Goal: Information Seeking & Learning: Learn about a topic

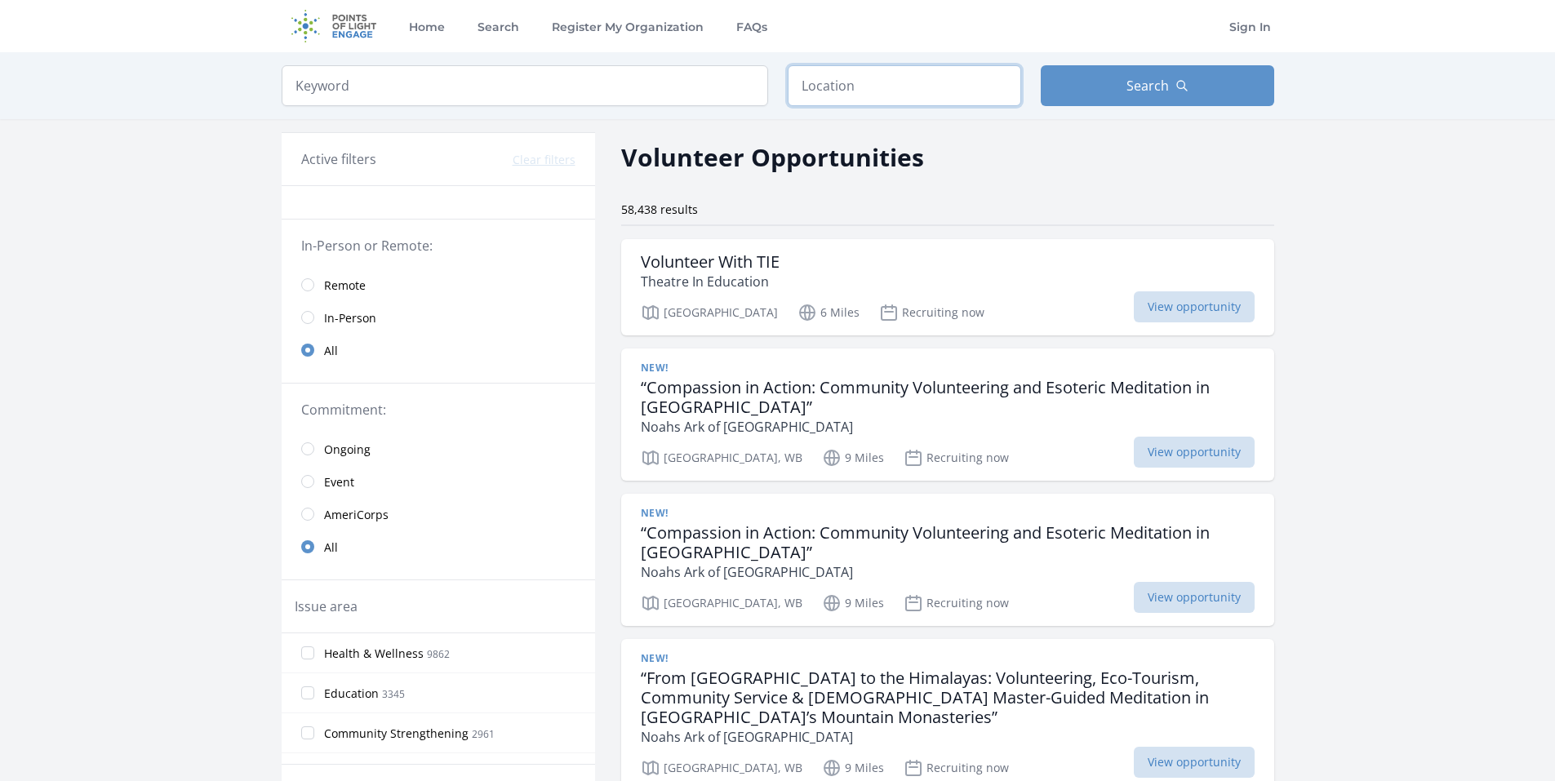
click at [899, 80] on input "text" at bounding box center [904, 85] width 233 height 41
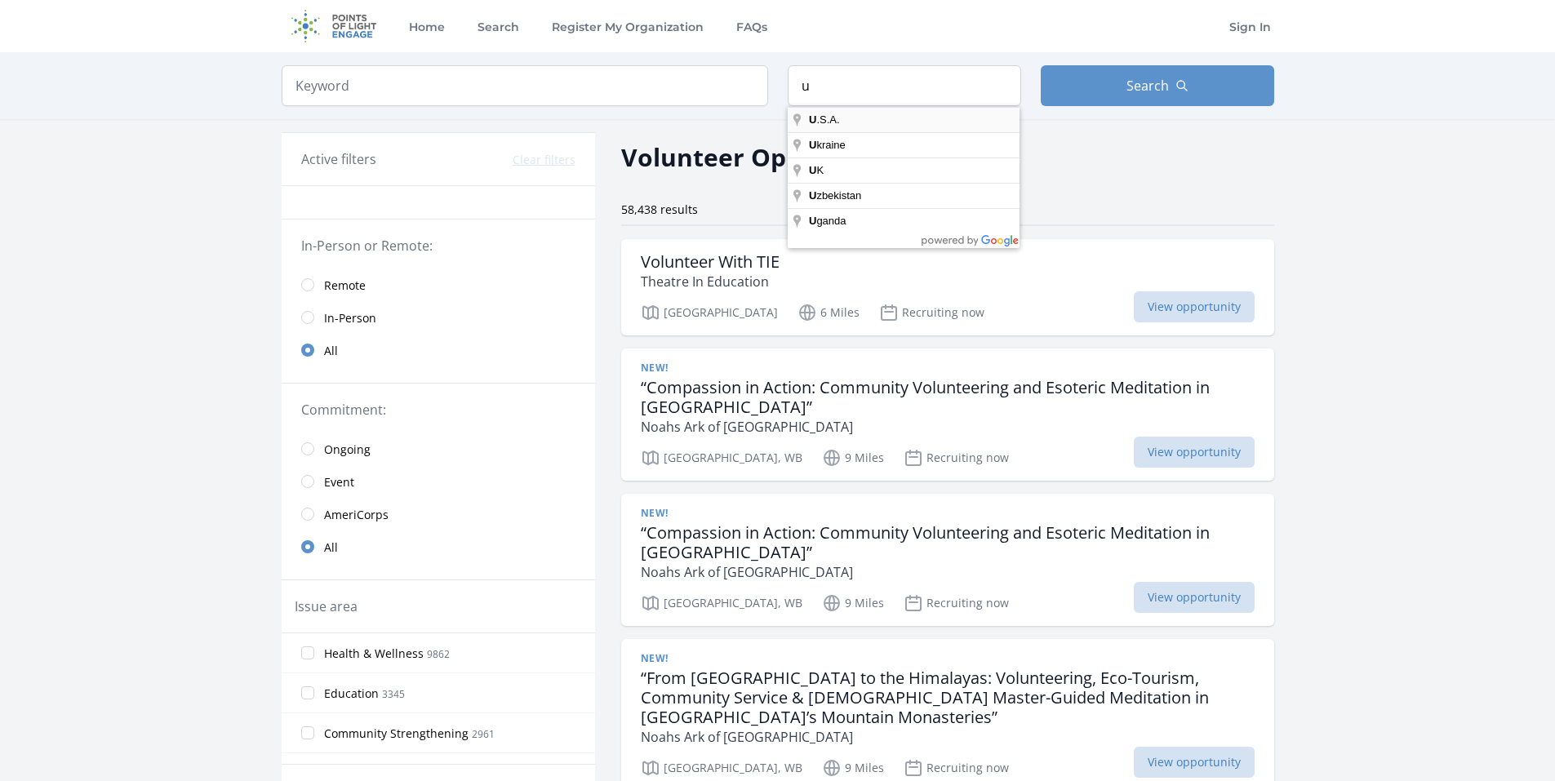
type input "U.S.A."
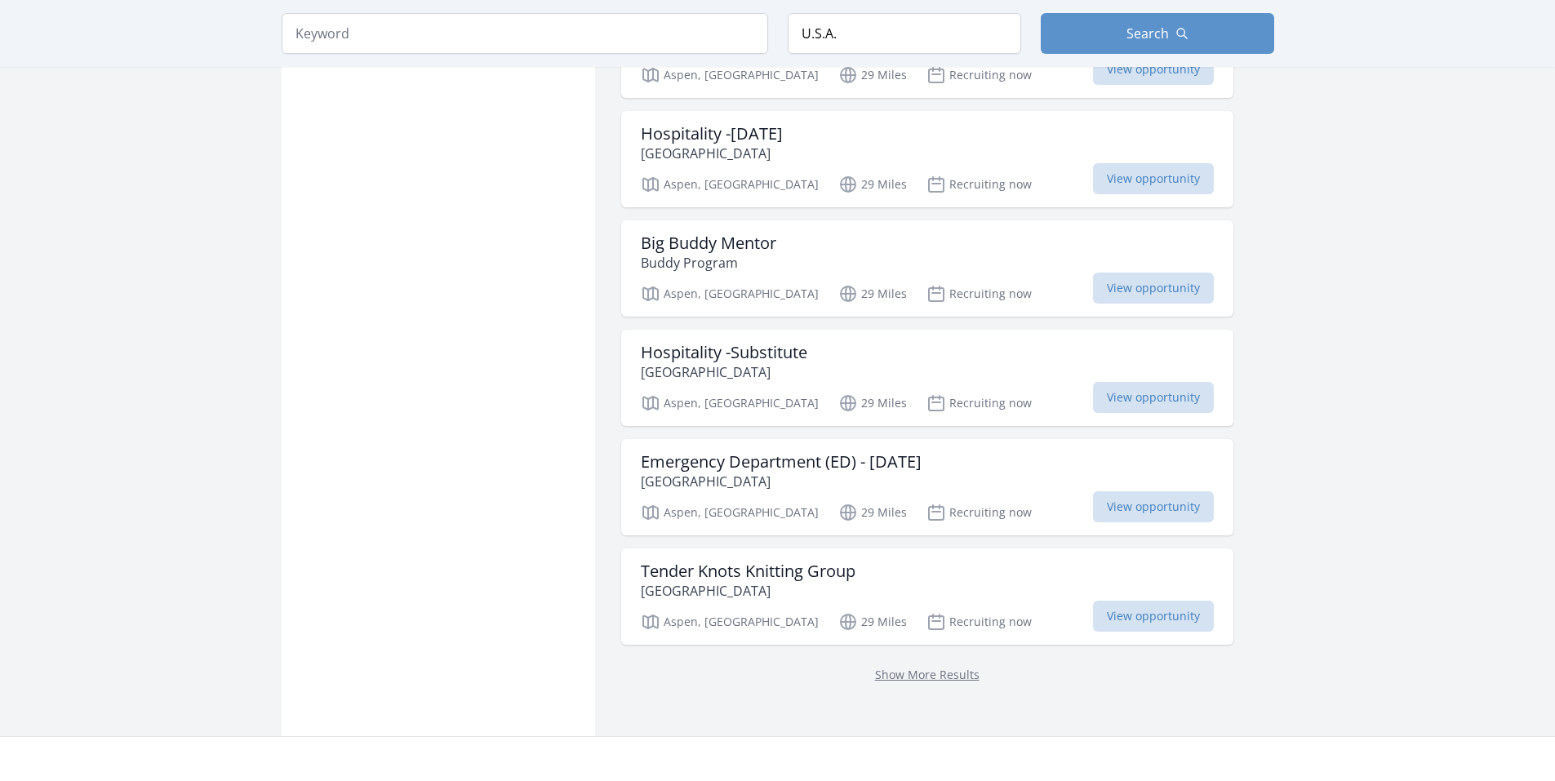
scroll to position [1796, 0]
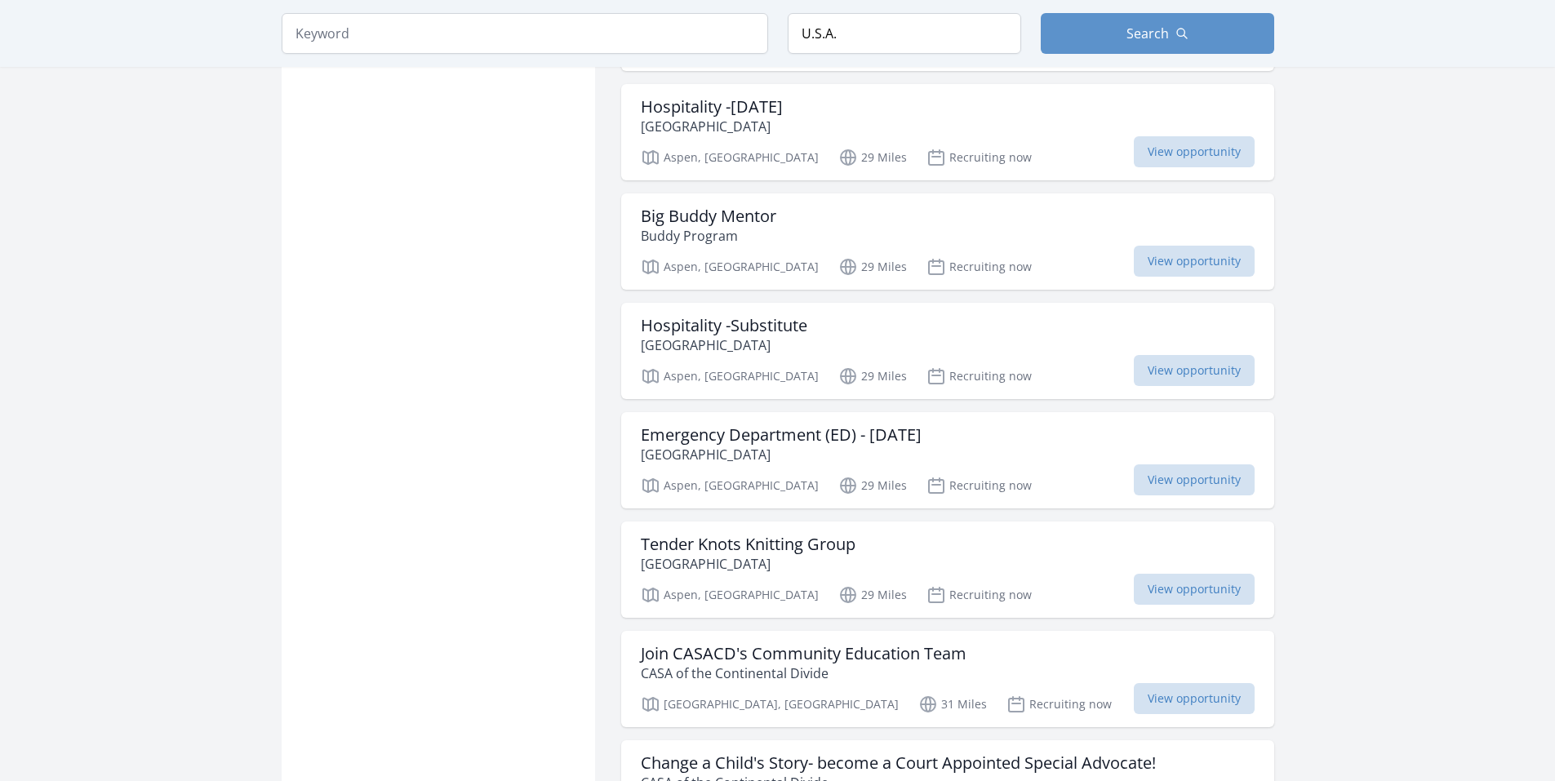
click at [888, 648] on h3 "Join CASACD's Community Education Team" at bounding box center [804, 654] width 326 height 20
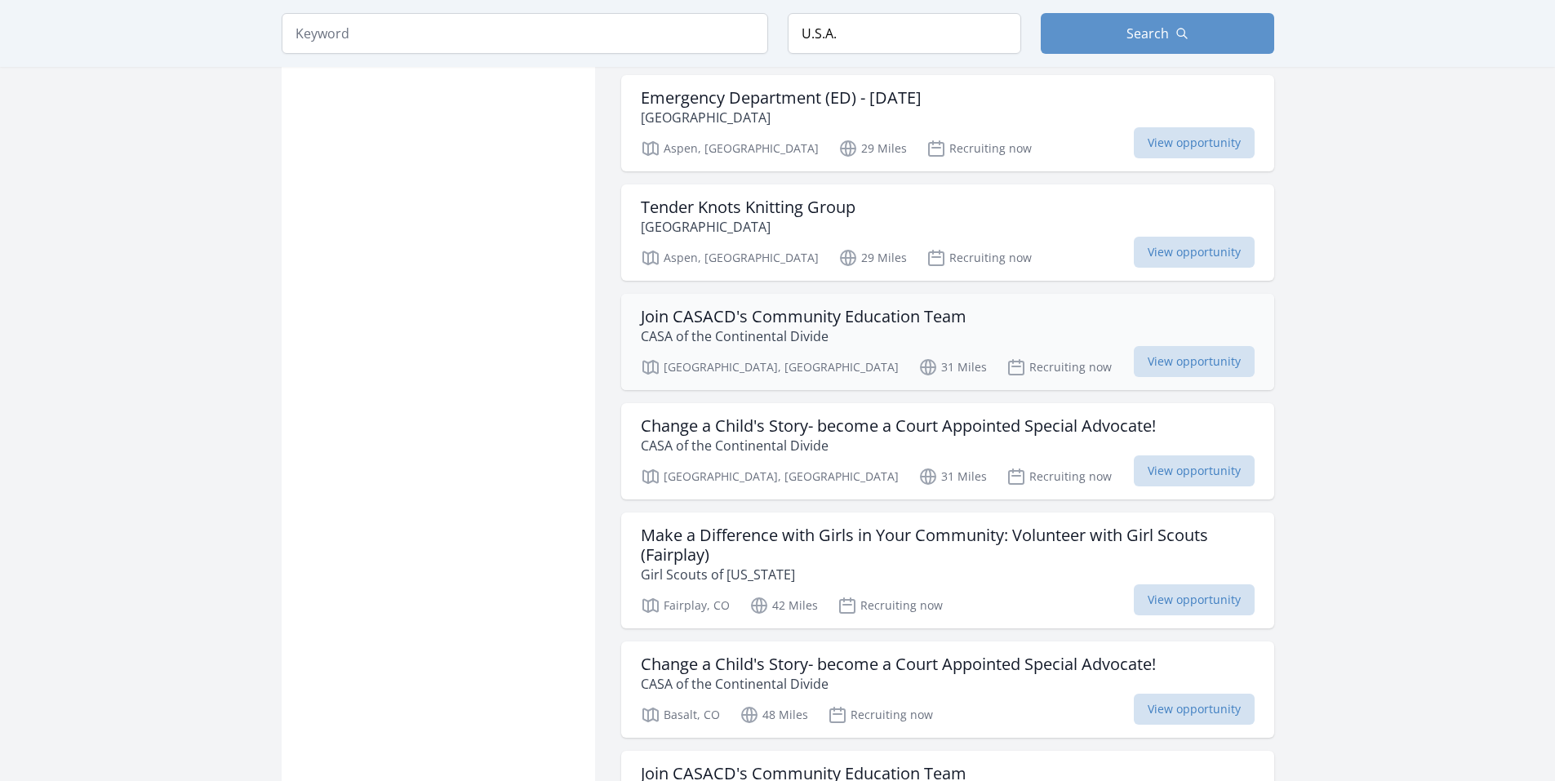
scroll to position [2367, 0]
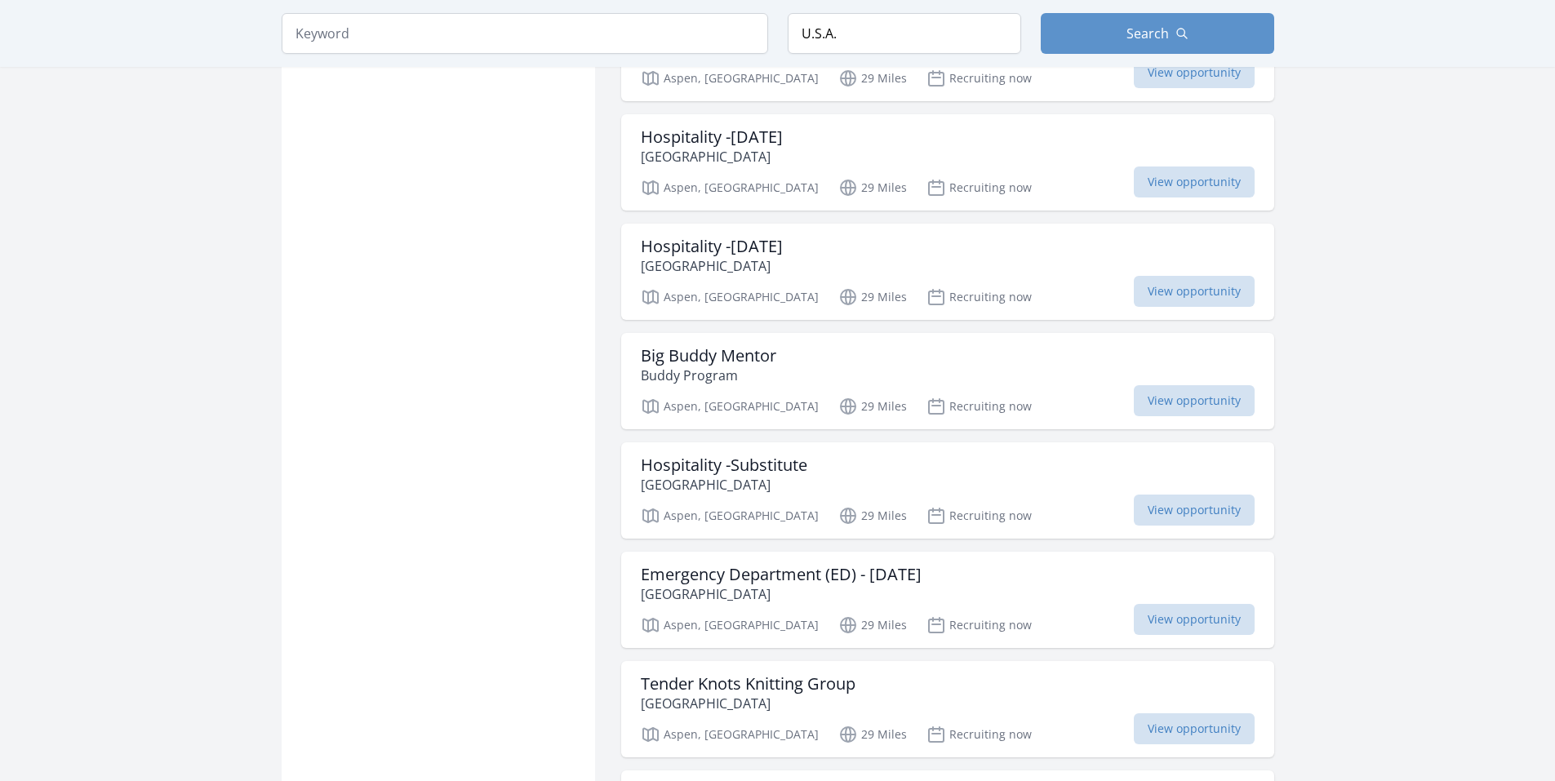
scroll to position [4261, 0]
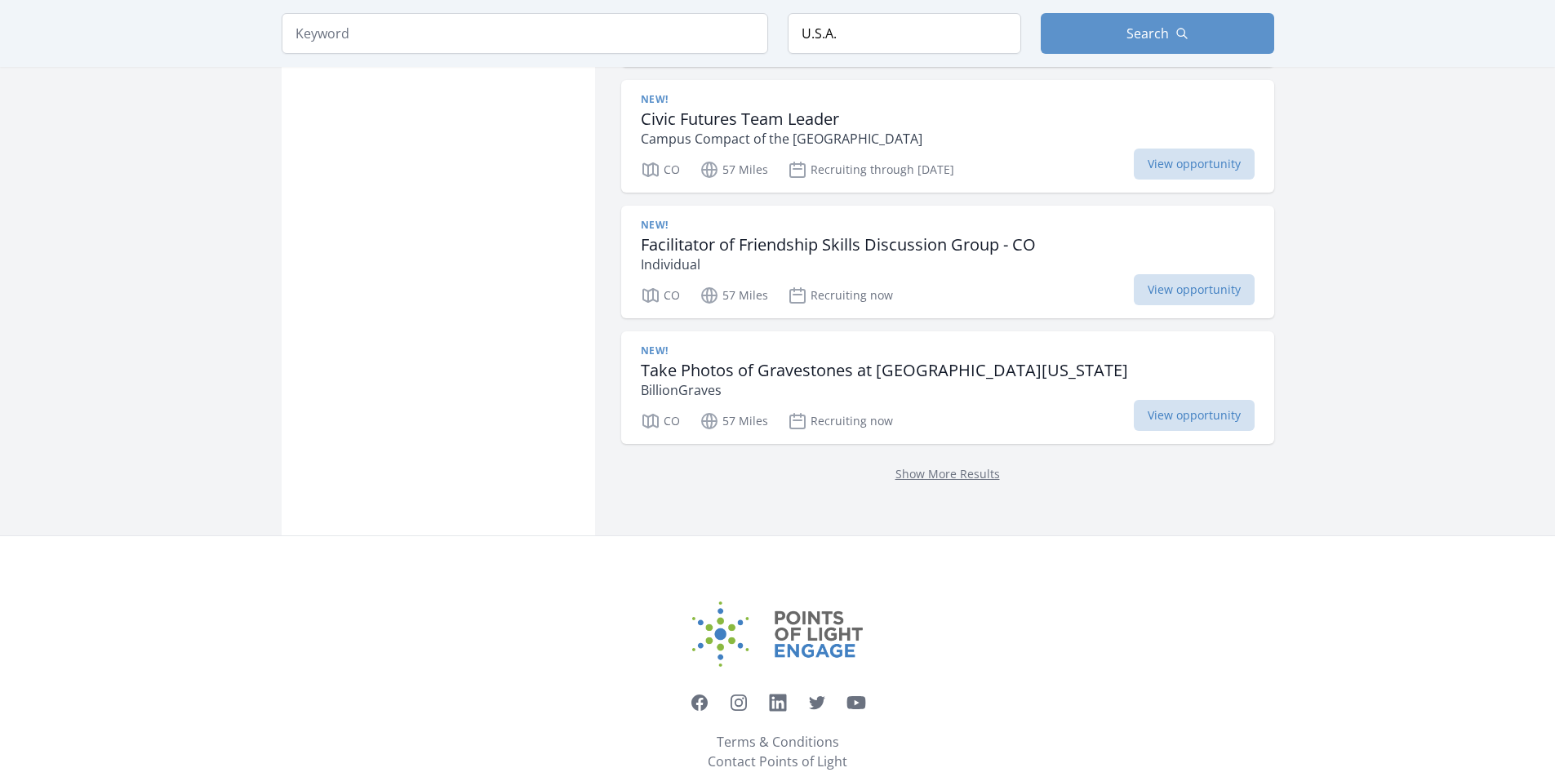
drag, startPoint x: 1446, startPoint y: 206, endPoint x: 1379, endPoint y: 730, distance: 528.4
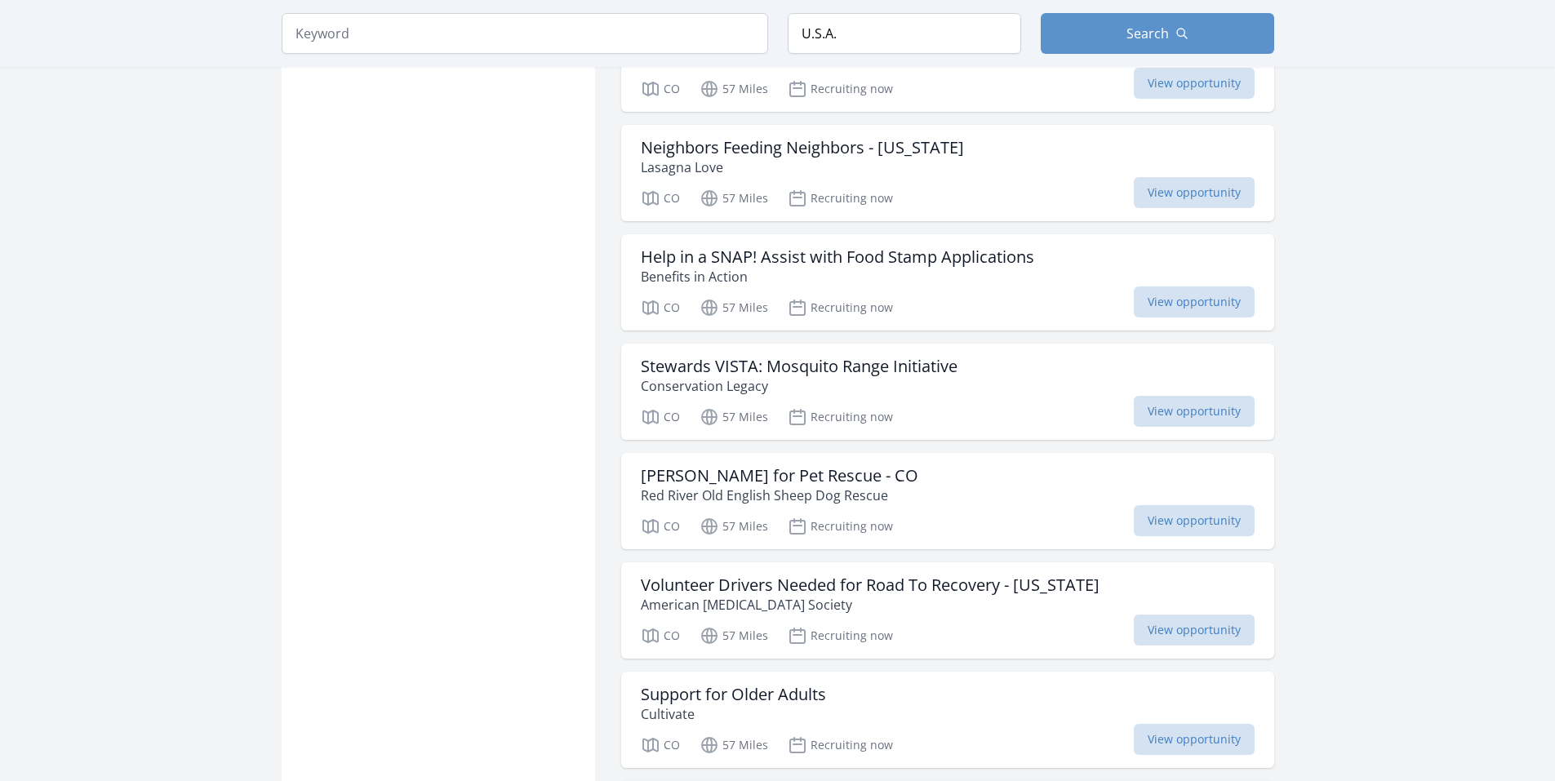
scroll to position [6449, 0]
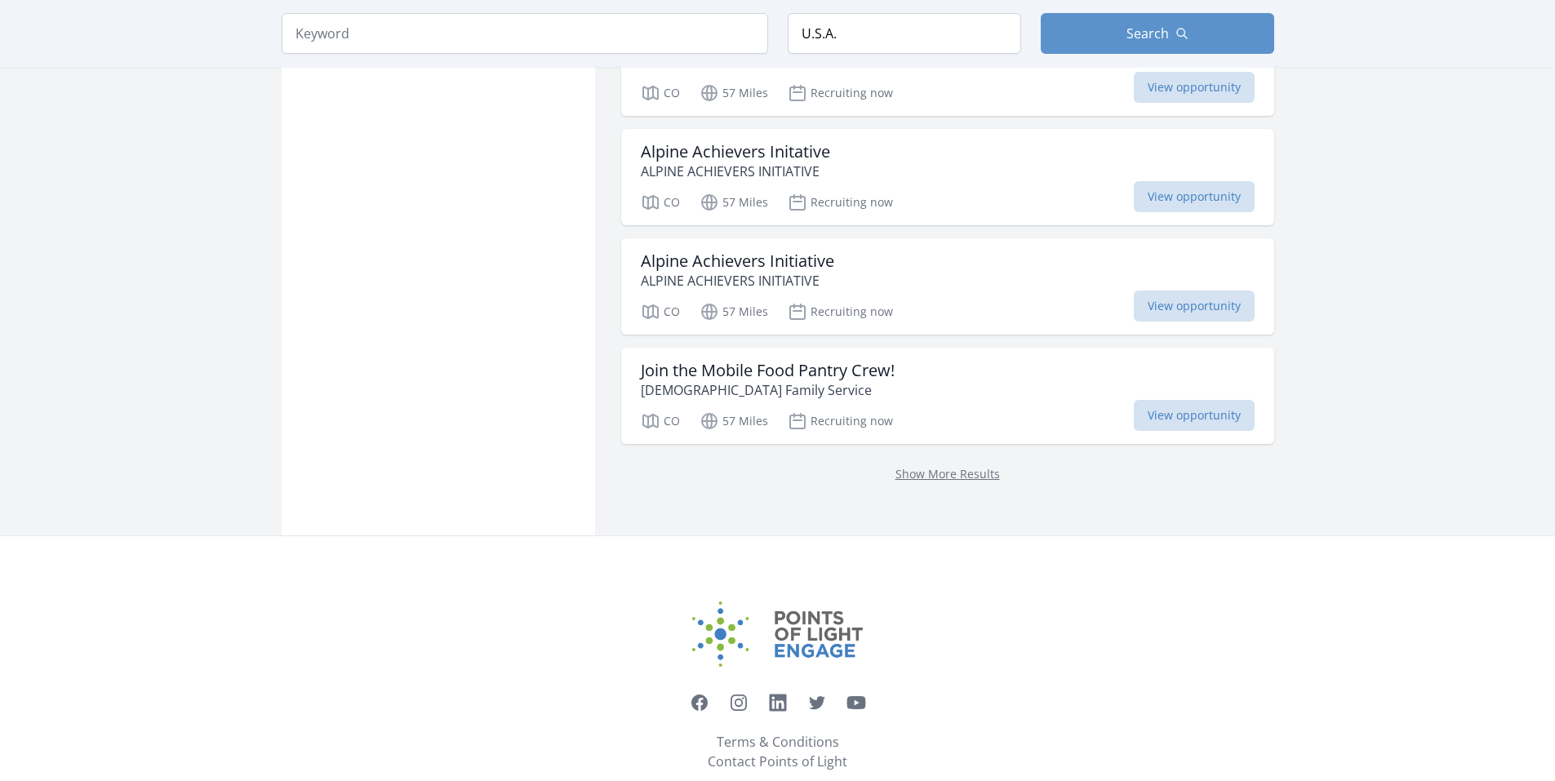
drag, startPoint x: 1483, startPoint y: 213, endPoint x: 1419, endPoint y: 572, distance: 364.9
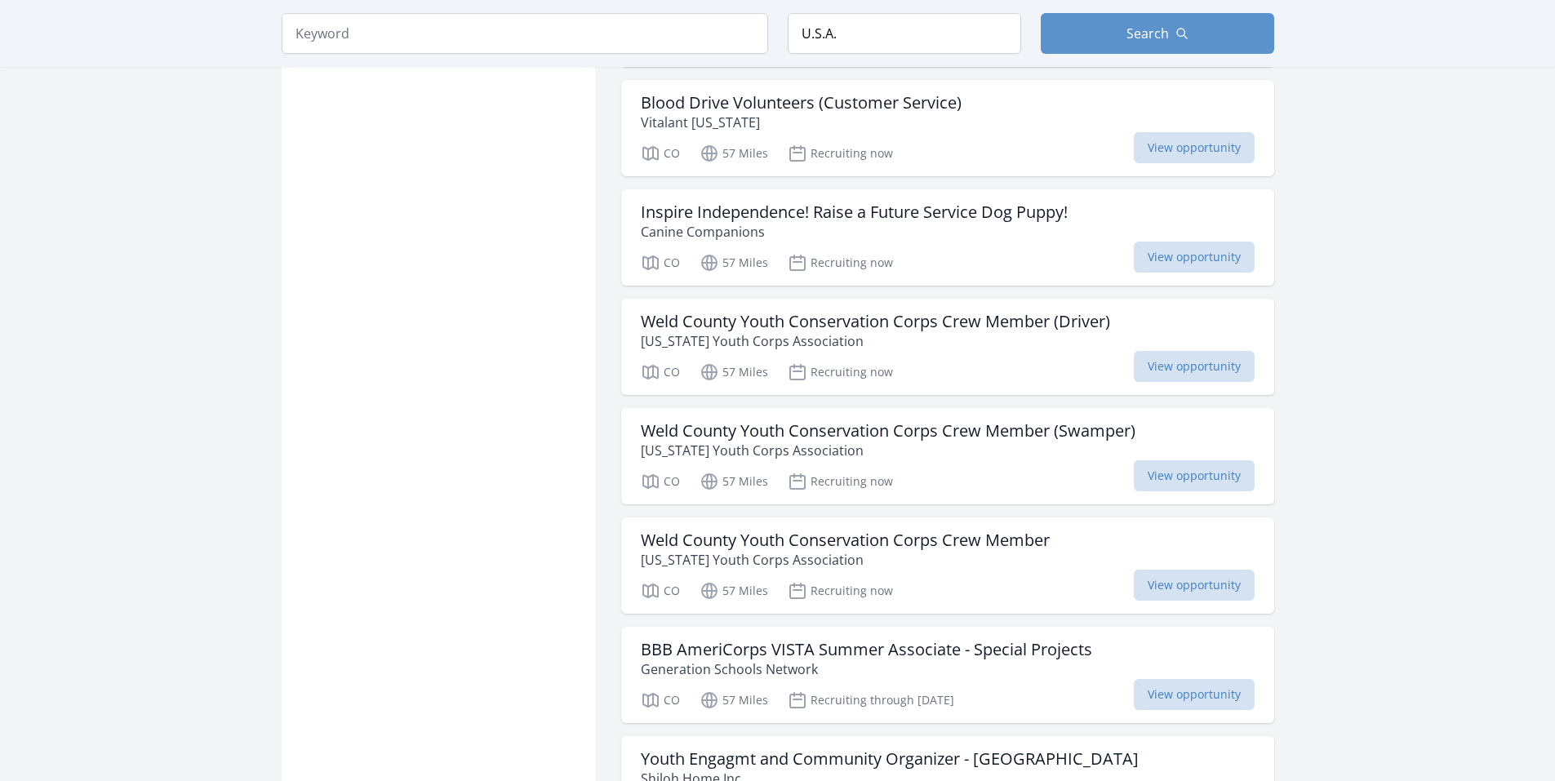
scroll to position [8652, 0]
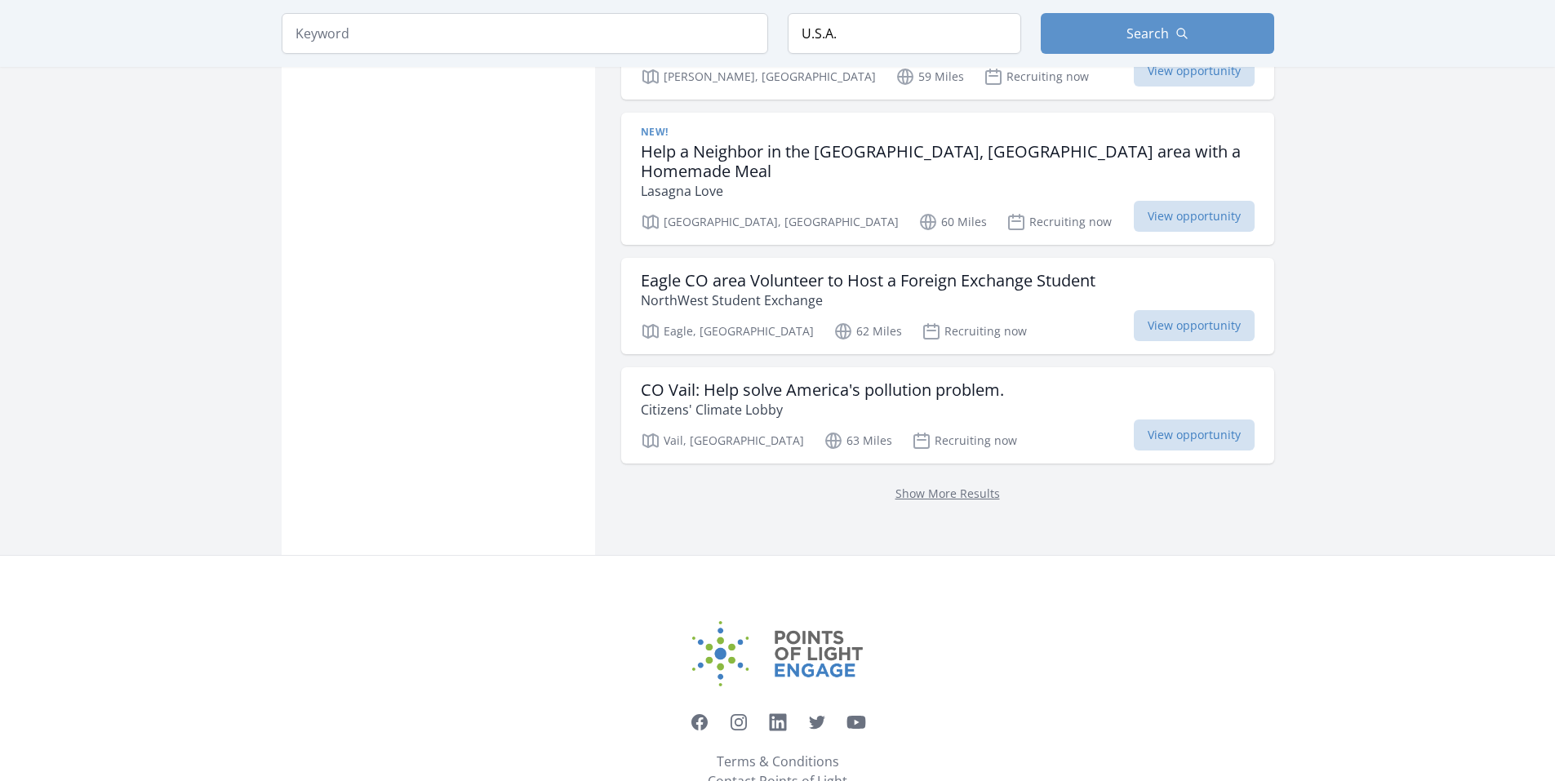
drag, startPoint x: 1431, startPoint y: 322, endPoint x: 1385, endPoint y: 603, distance: 285.3
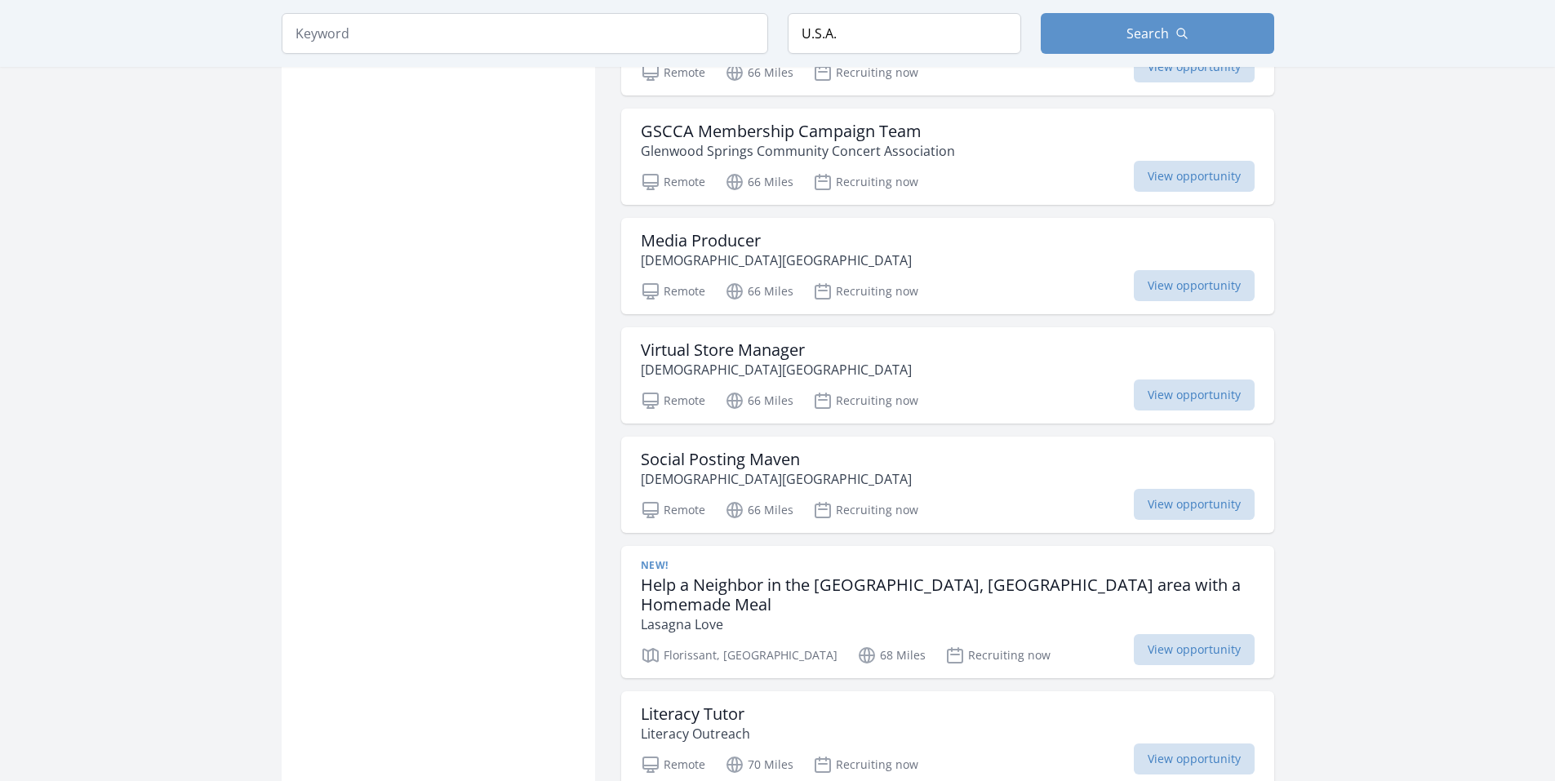
scroll to position [10856, 0]
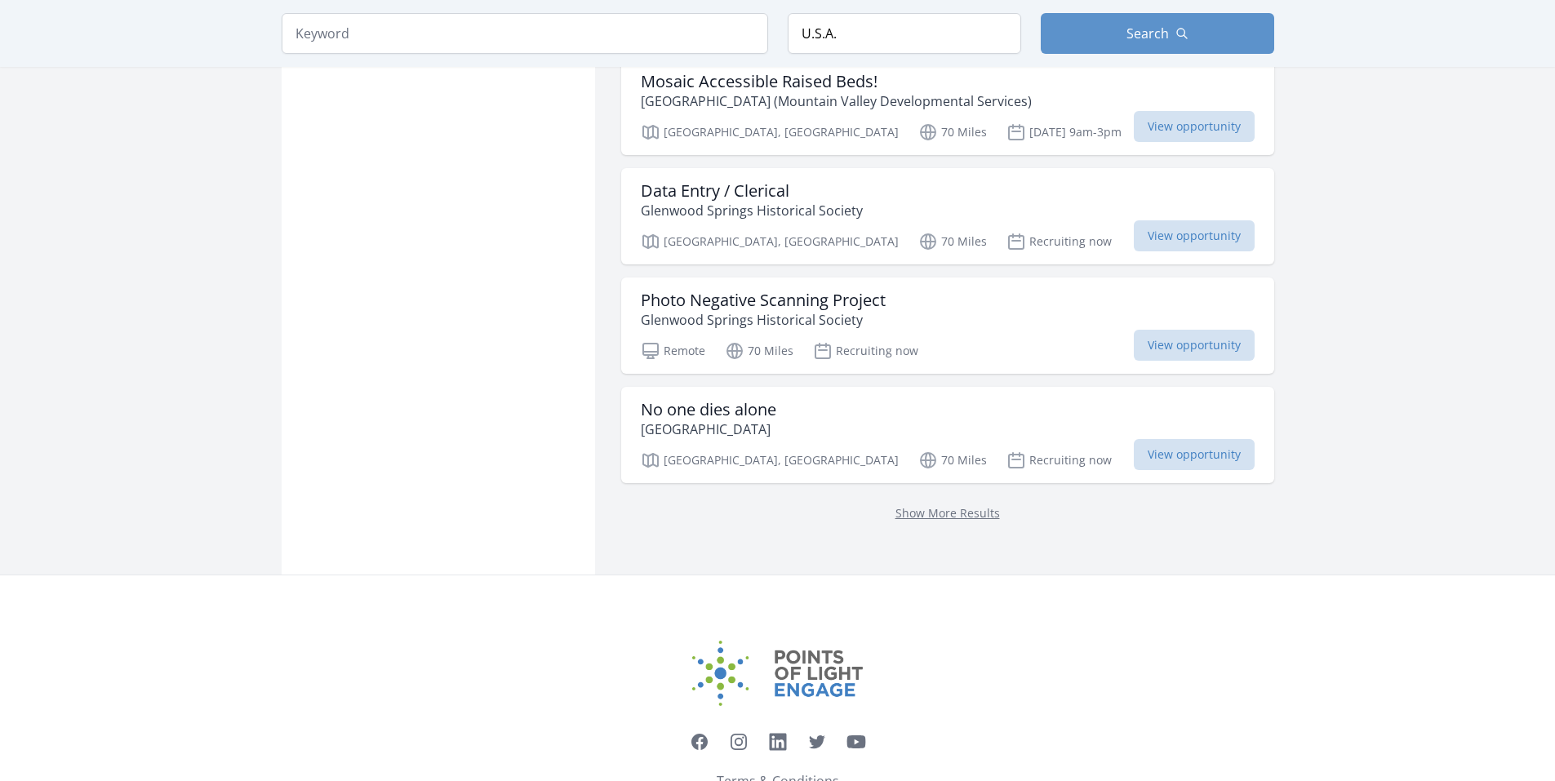
drag, startPoint x: 1381, startPoint y: 300, endPoint x: 1288, endPoint y: 682, distance: 393.1
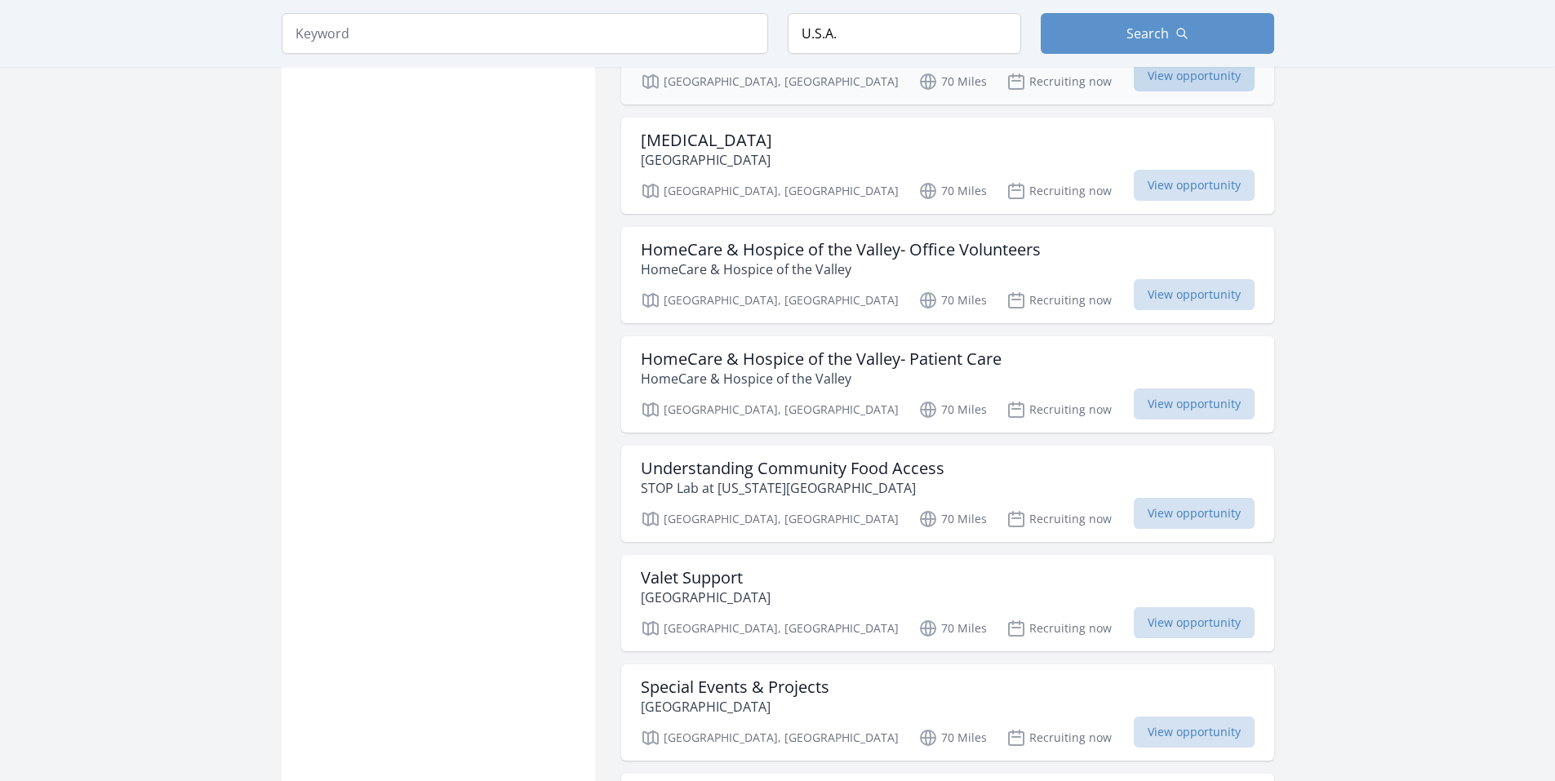
scroll to position [11428, 0]
